Goal: Task Accomplishment & Management: Manage account settings

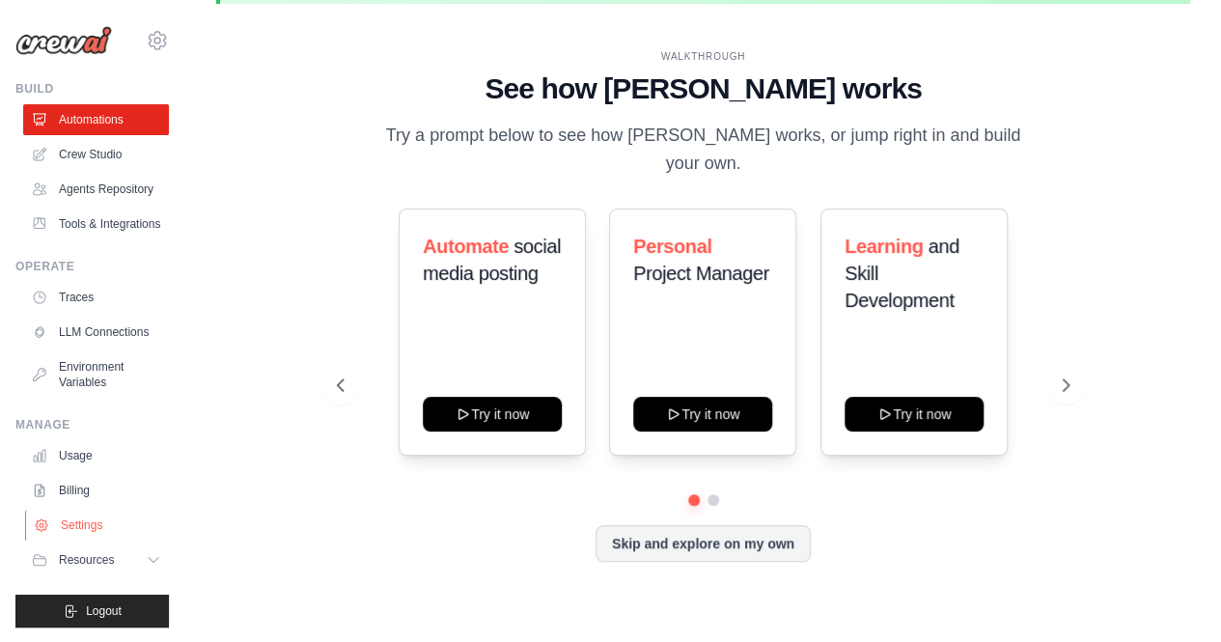
click at [89, 526] on link "Settings" at bounding box center [98, 525] width 146 height 31
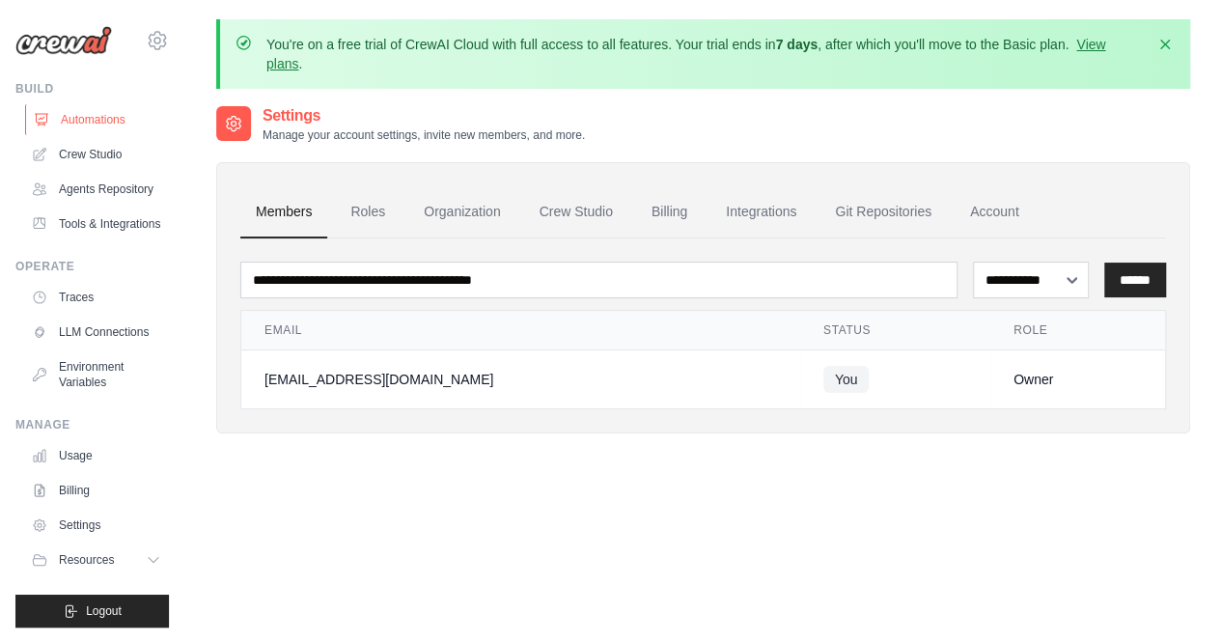
click at [121, 126] on link "Automations" at bounding box center [98, 119] width 146 height 31
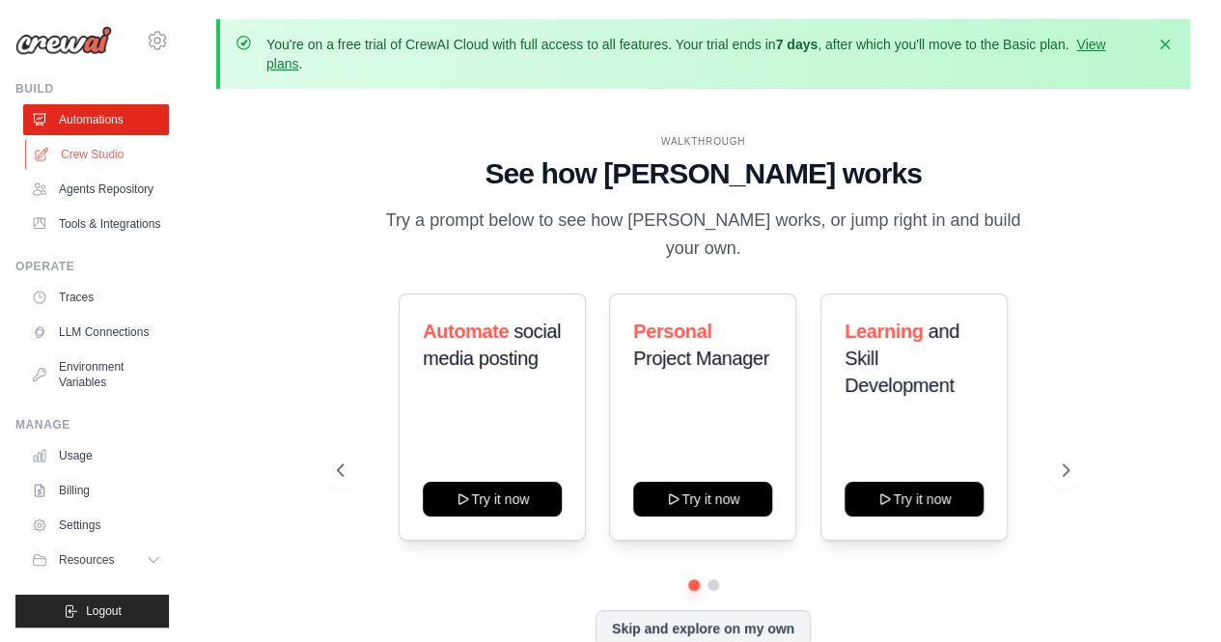
drag, startPoint x: 120, startPoint y: 138, endPoint x: 115, endPoint y: 148, distance: 10.8
click at [115, 148] on link "Crew Studio" at bounding box center [98, 154] width 146 height 31
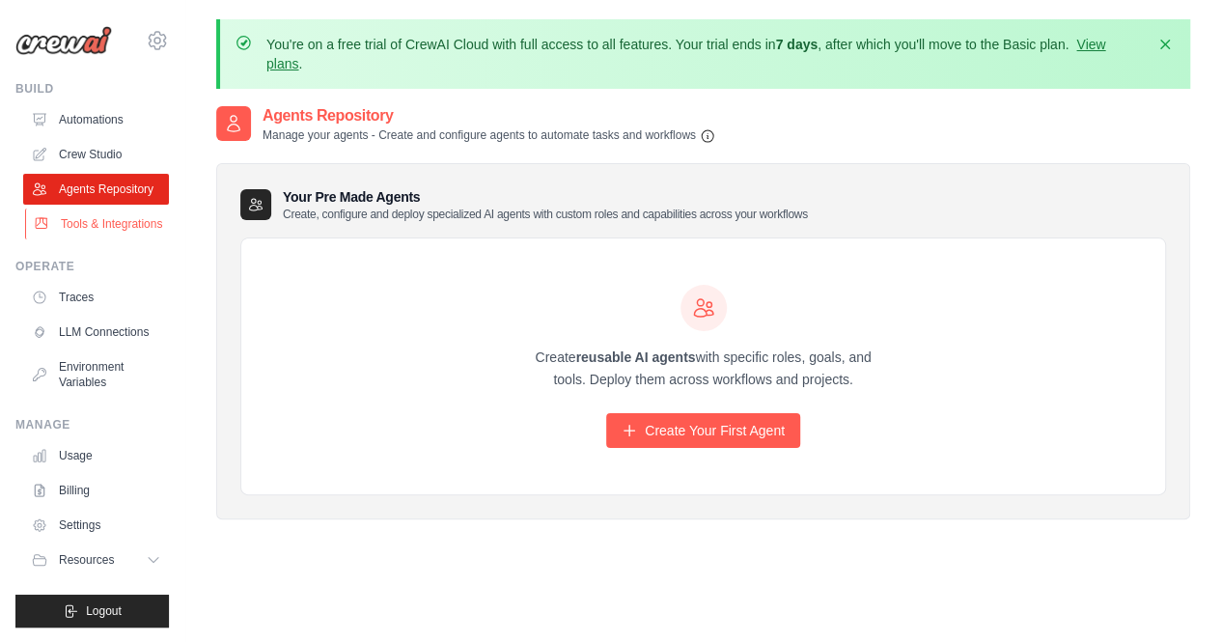
click at [98, 210] on link "Tools & Integrations" at bounding box center [98, 224] width 146 height 31
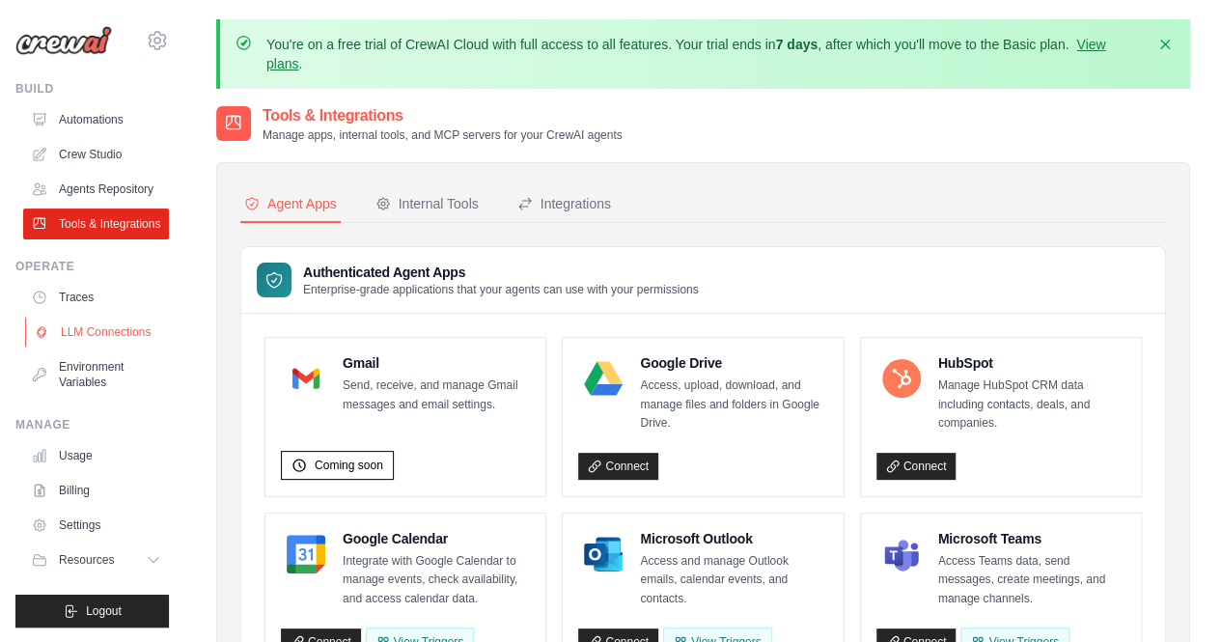
click at [93, 342] on link "LLM Connections" at bounding box center [98, 332] width 146 height 31
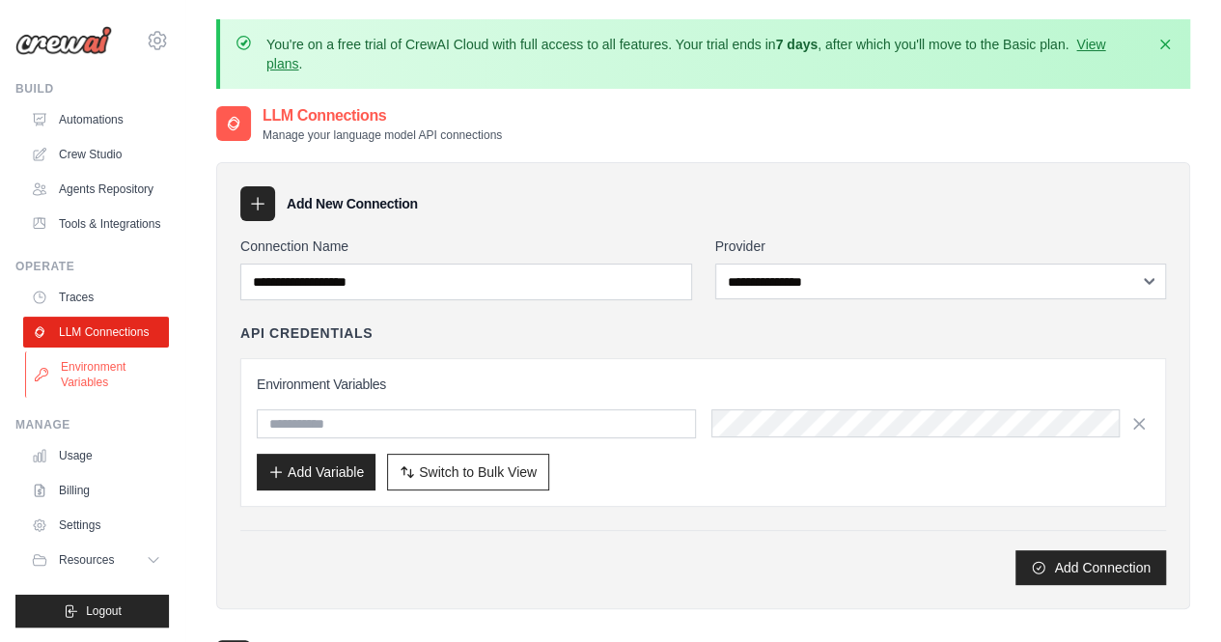
click at [114, 390] on link "Environment Variables" at bounding box center [98, 374] width 146 height 46
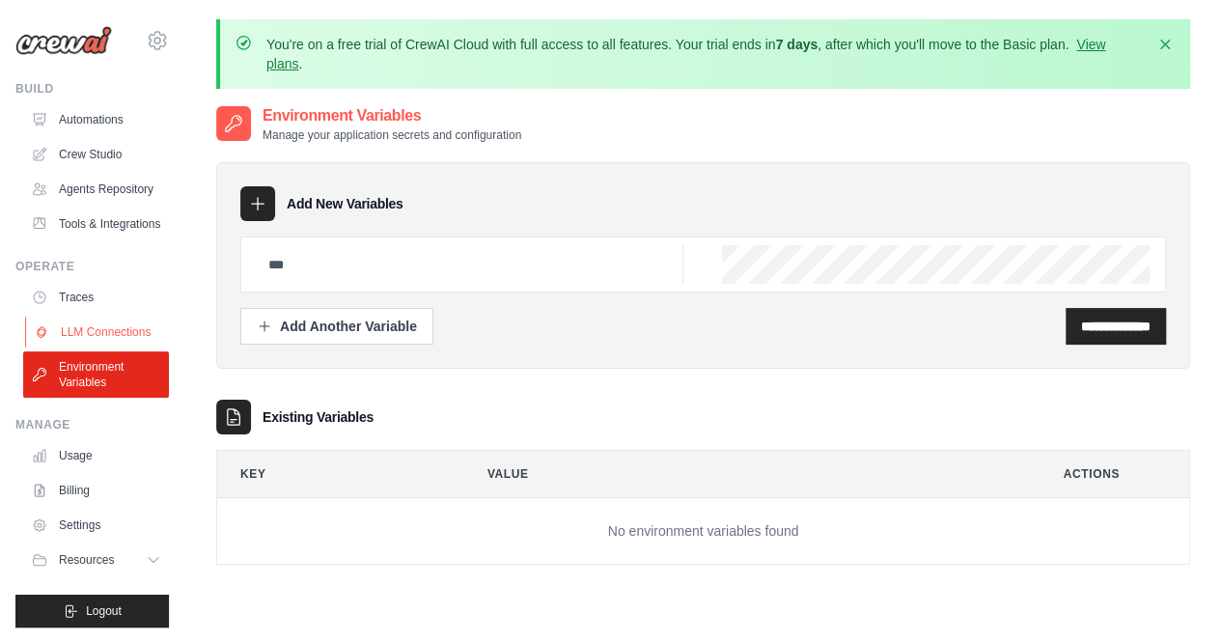
click at [113, 341] on link "LLM Connections" at bounding box center [98, 332] width 146 height 31
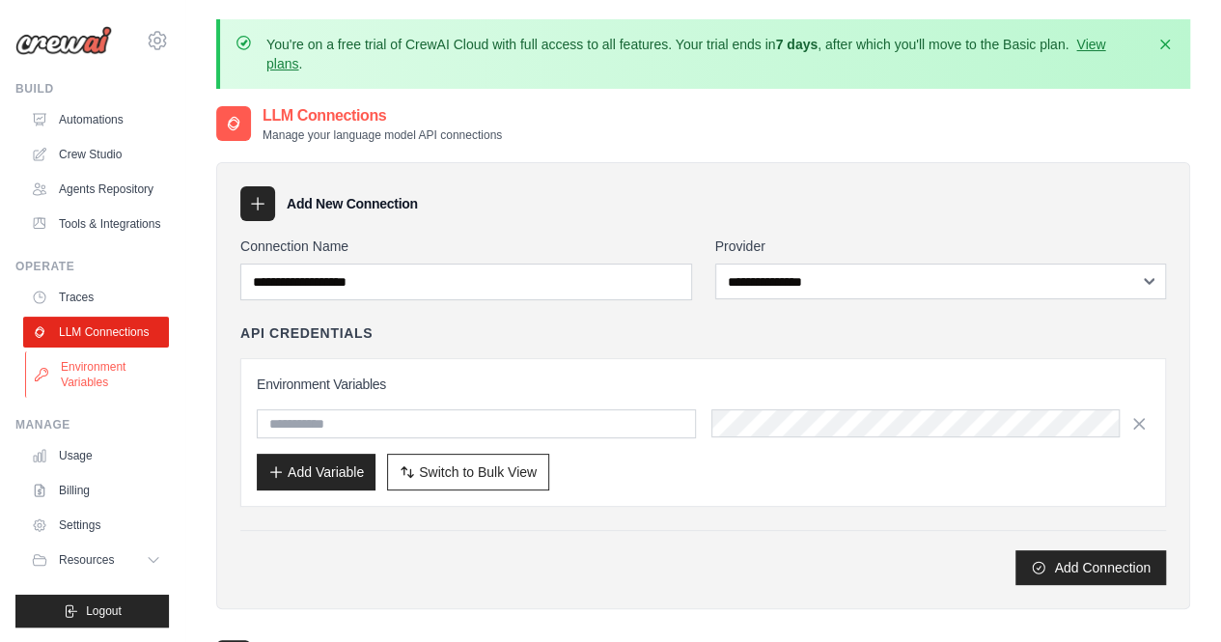
click at [127, 376] on link "Environment Variables" at bounding box center [98, 374] width 146 height 46
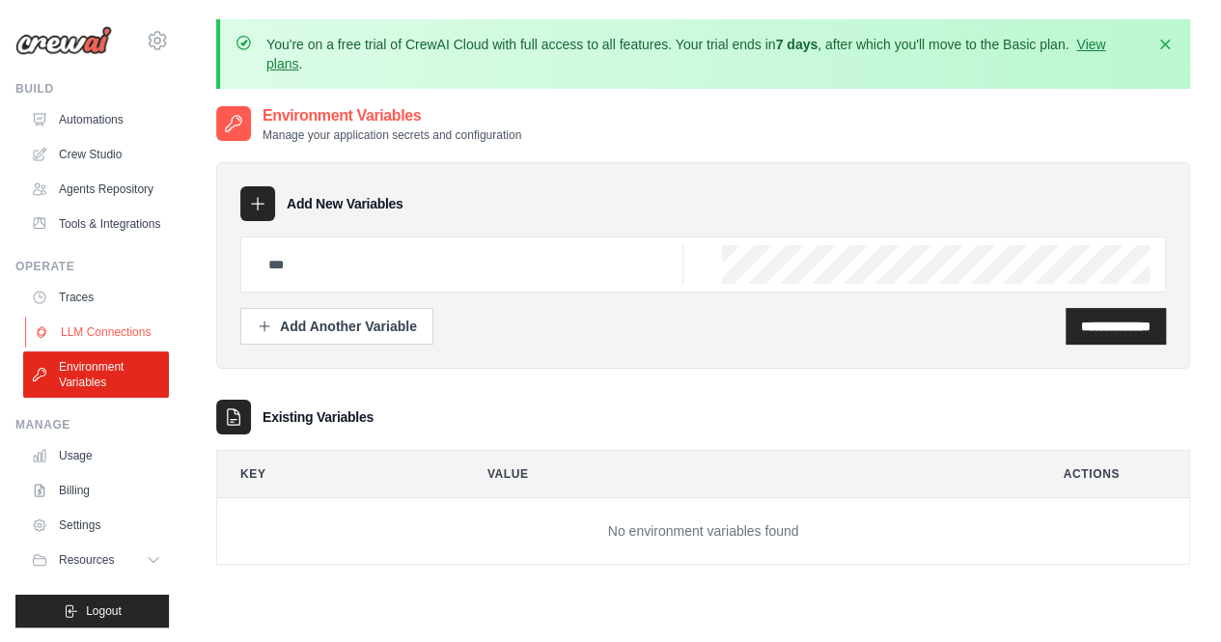
click at [125, 346] on link "LLM Connections" at bounding box center [98, 332] width 146 height 31
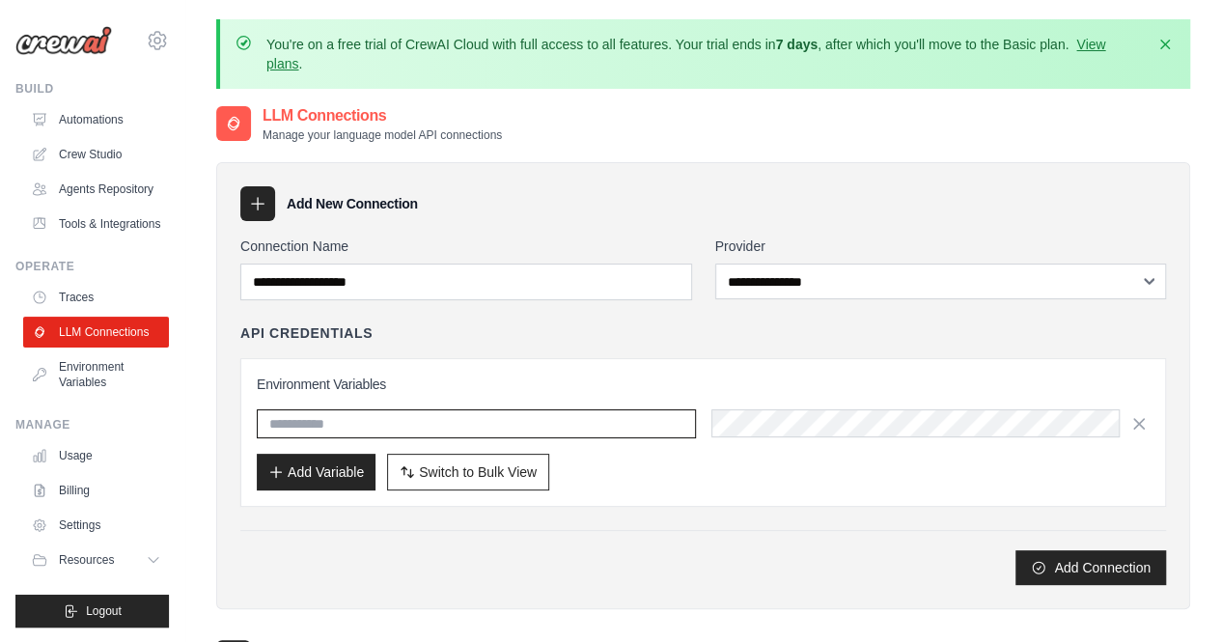
click at [533, 412] on input "text" at bounding box center [476, 423] width 439 height 29
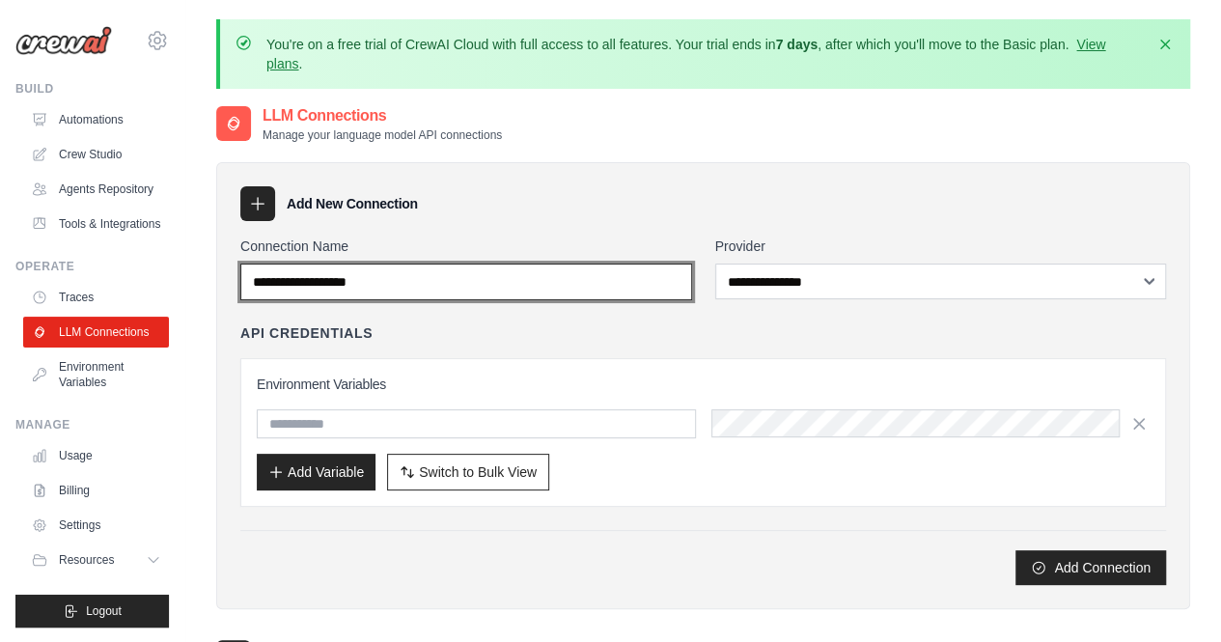
click at [496, 271] on input "Connection Name" at bounding box center [466, 282] width 452 height 37
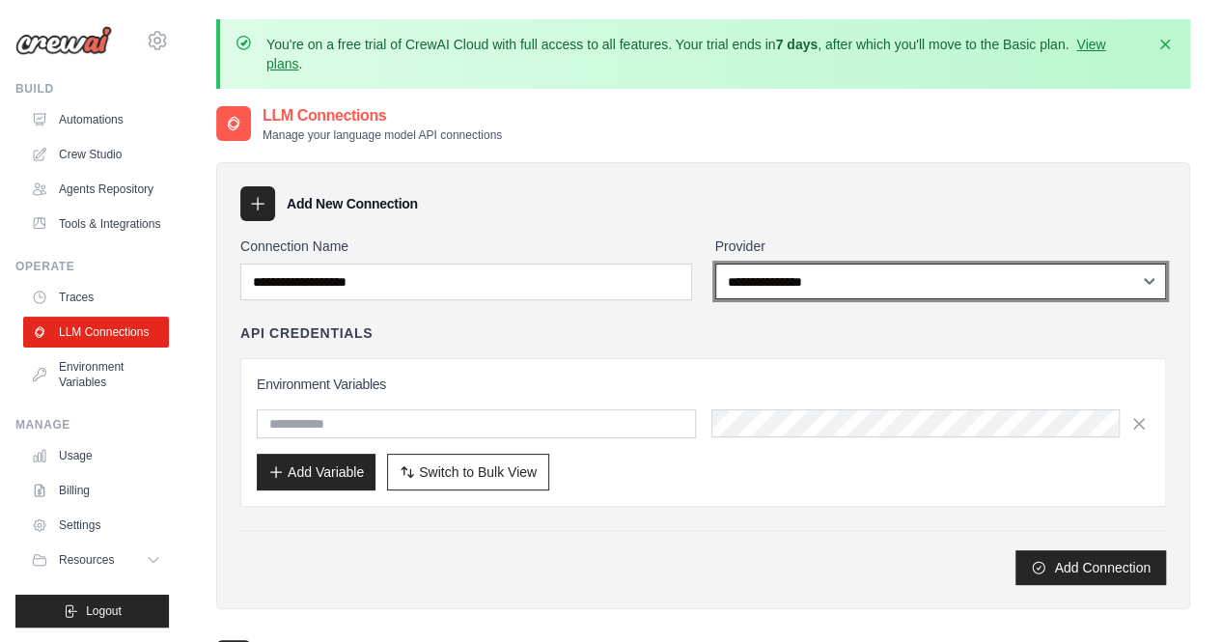
click at [860, 281] on select "**********" at bounding box center [941, 282] width 452 height 36
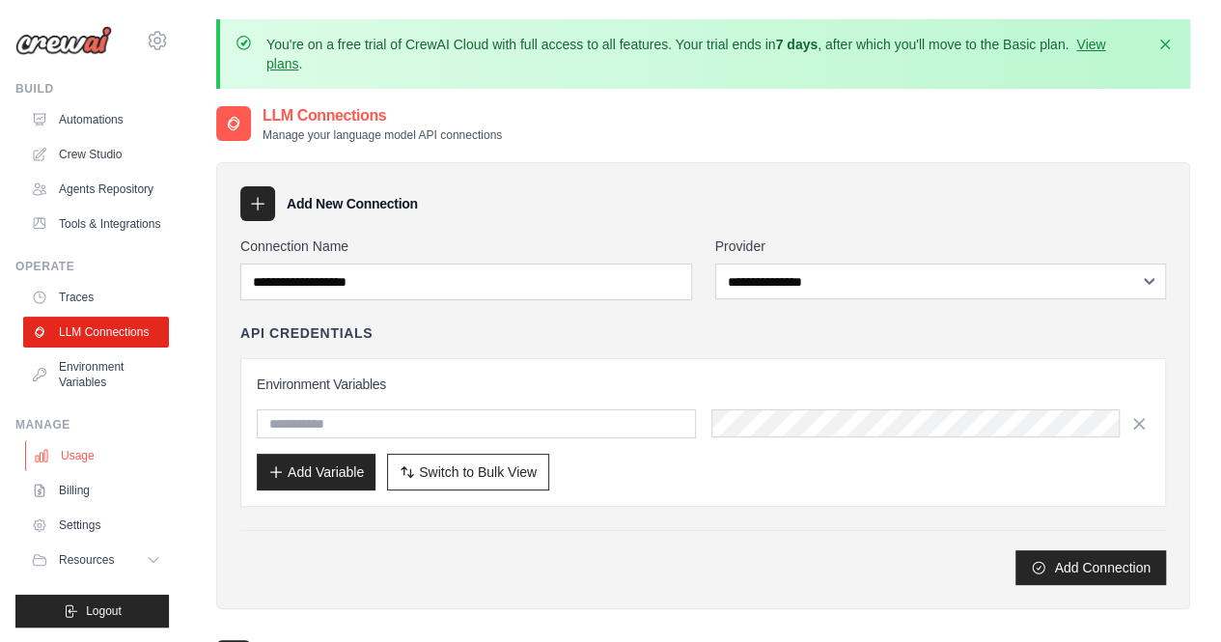
click at [71, 470] on link "Usage" at bounding box center [98, 455] width 146 height 31
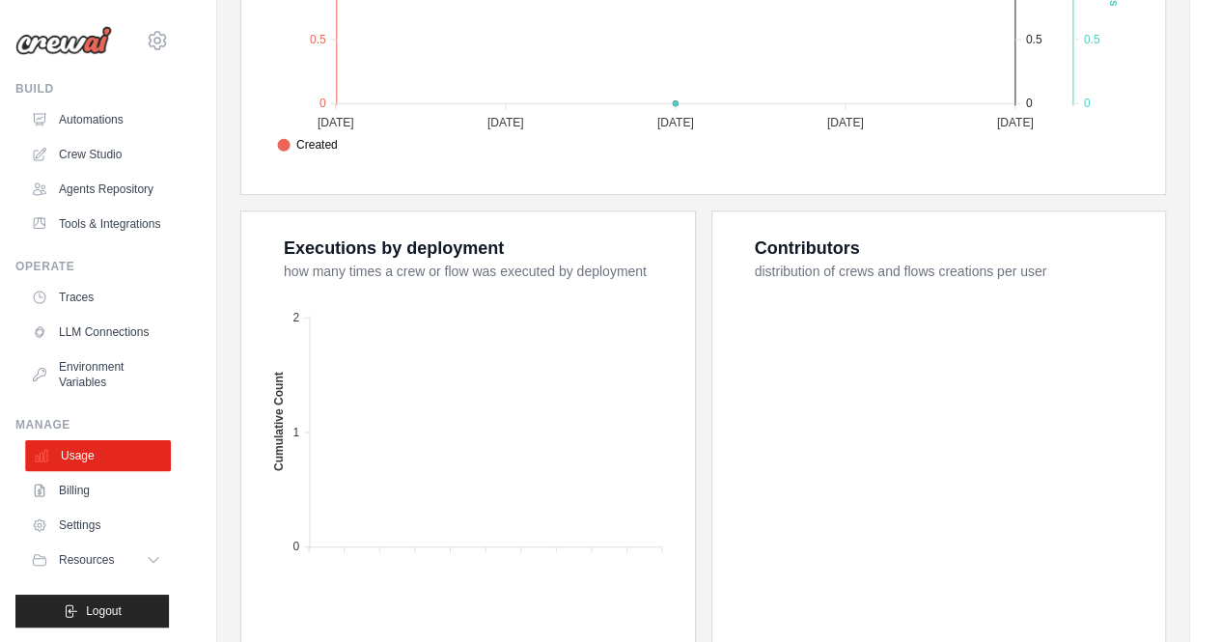
scroll to position [772, 0]
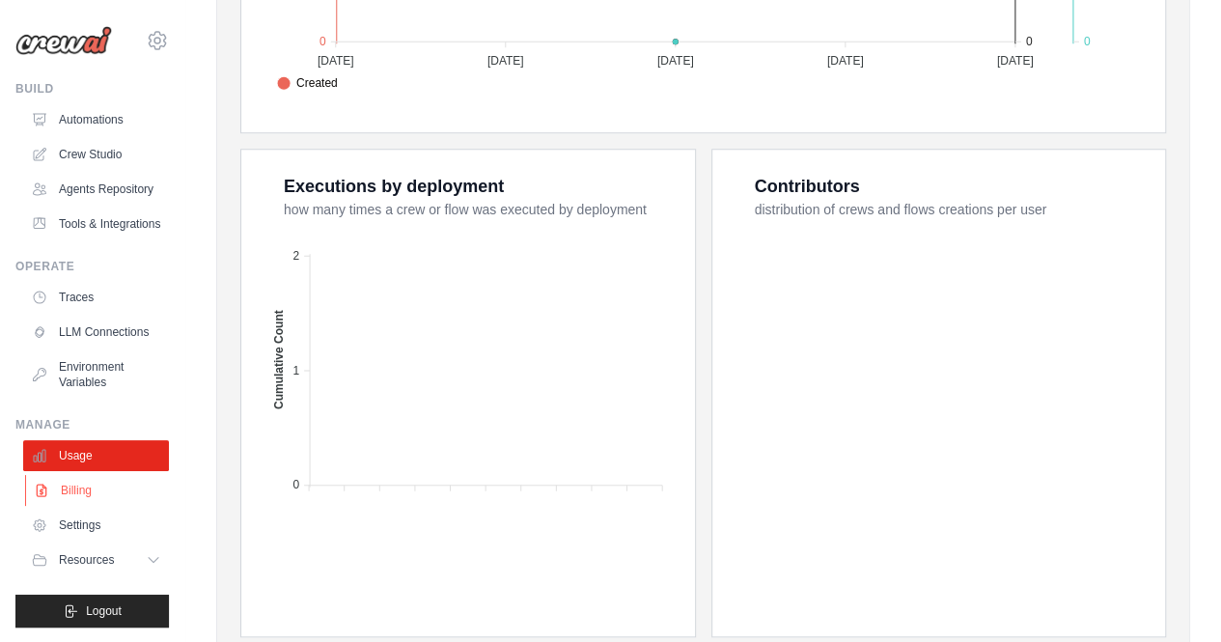
click at [68, 480] on link "Billing" at bounding box center [98, 490] width 146 height 31
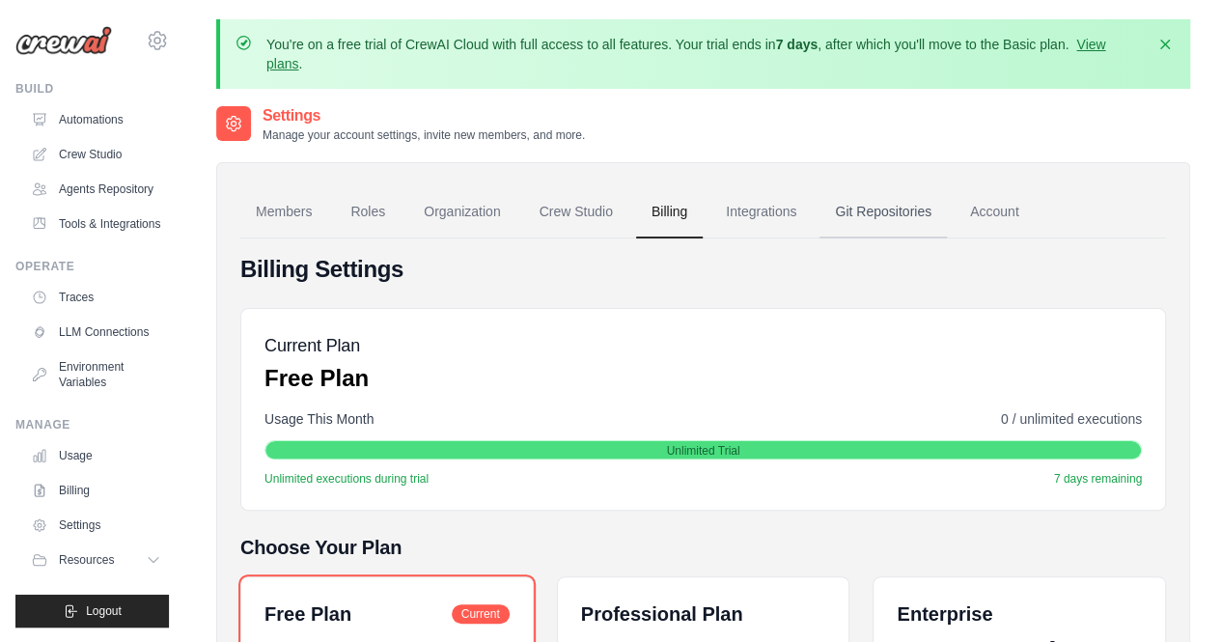
click at [865, 212] on link "Git Repositories" at bounding box center [883, 212] width 127 height 52
